Goal: Task Accomplishment & Management: Complete application form

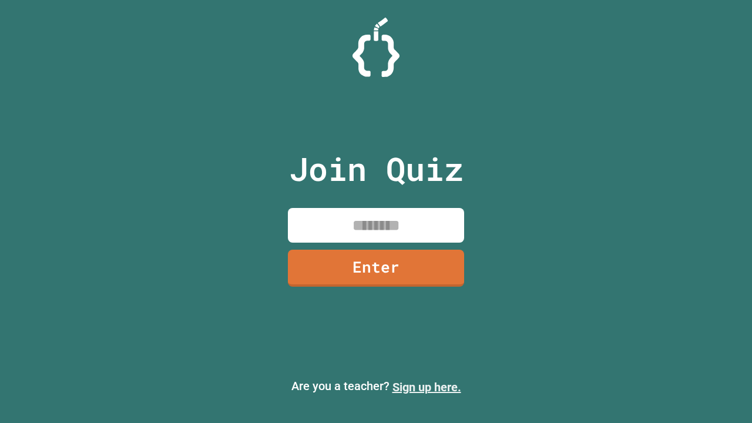
click at [427, 387] on link "Sign up here." at bounding box center [426, 387] width 69 height 14
